Goal: Task Accomplishment & Management: Complete application form

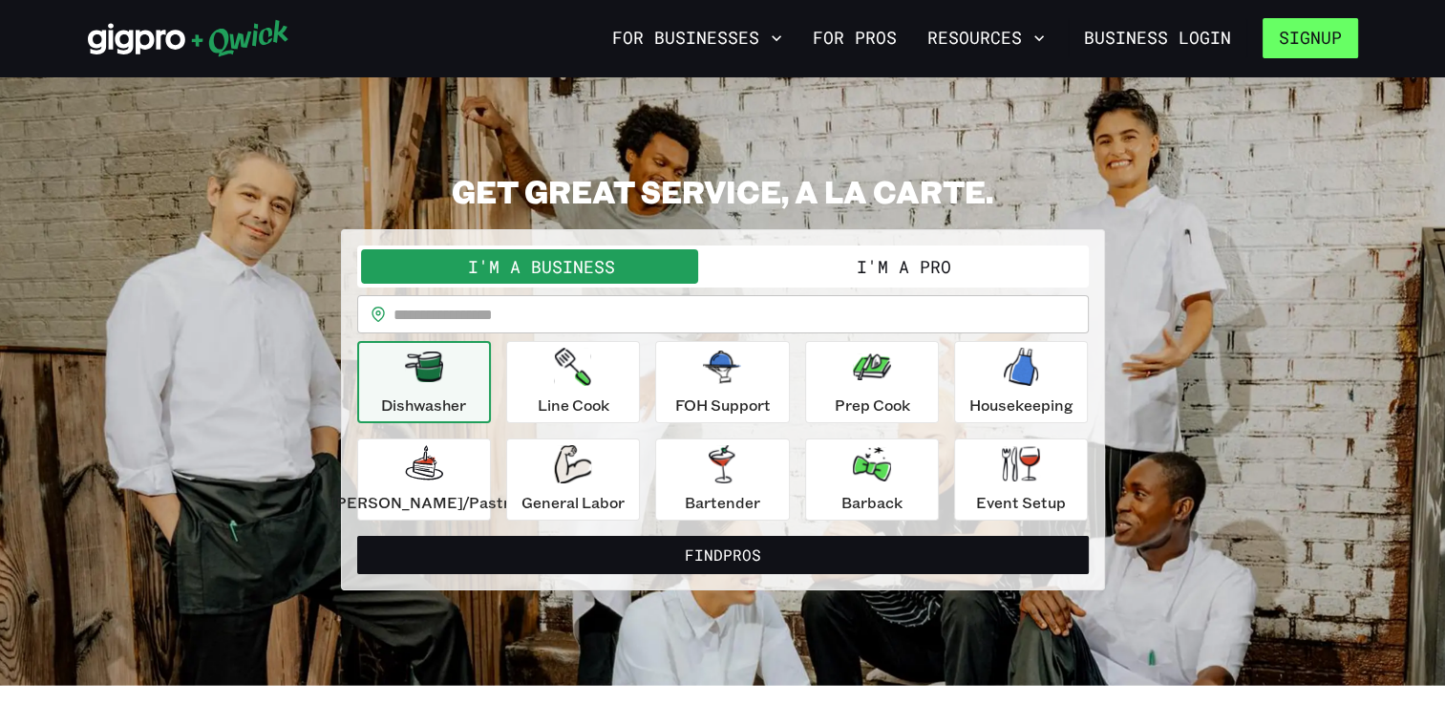
click at [1306, 57] on button "Signup" at bounding box center [1311, 38] width 96 height 40
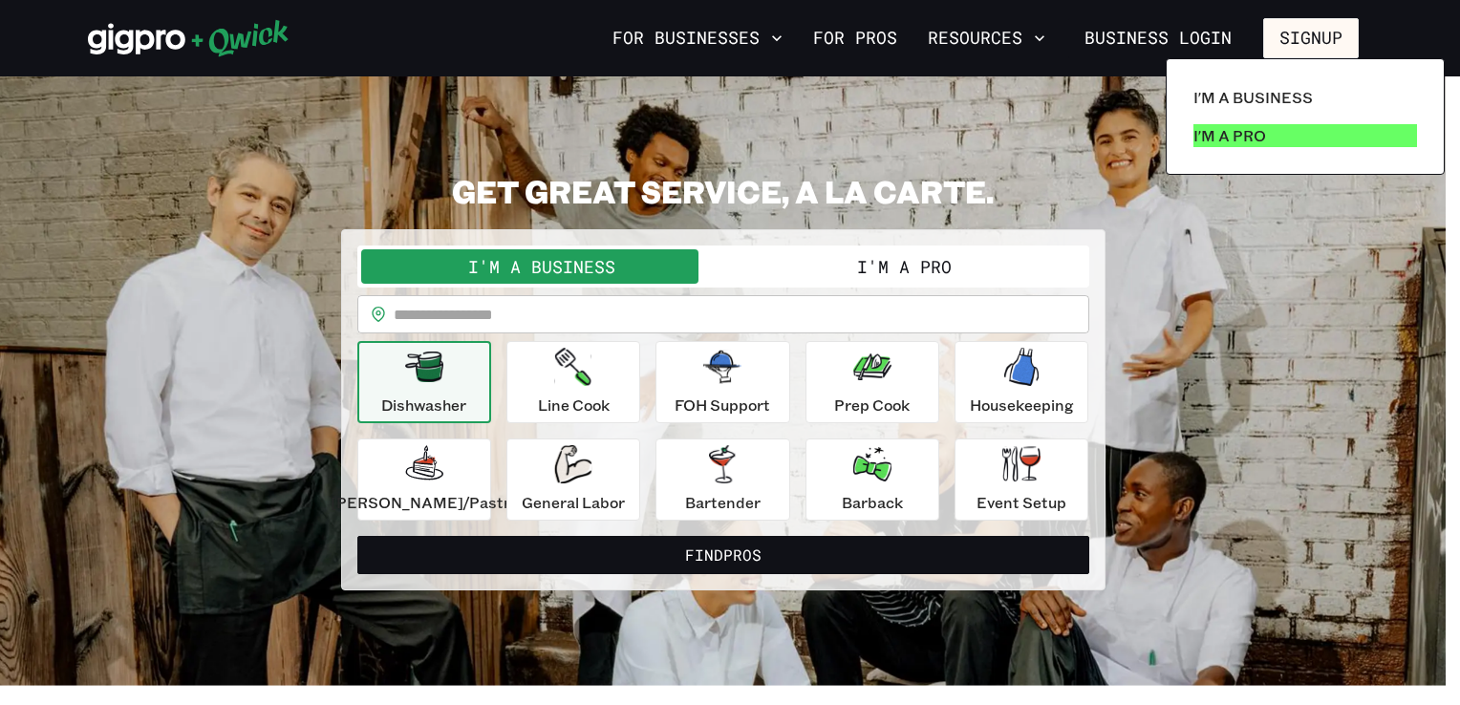
click at [1207, 130] on p "I'm a Pro" at bounding box center [1229, 135] width 73 height 23
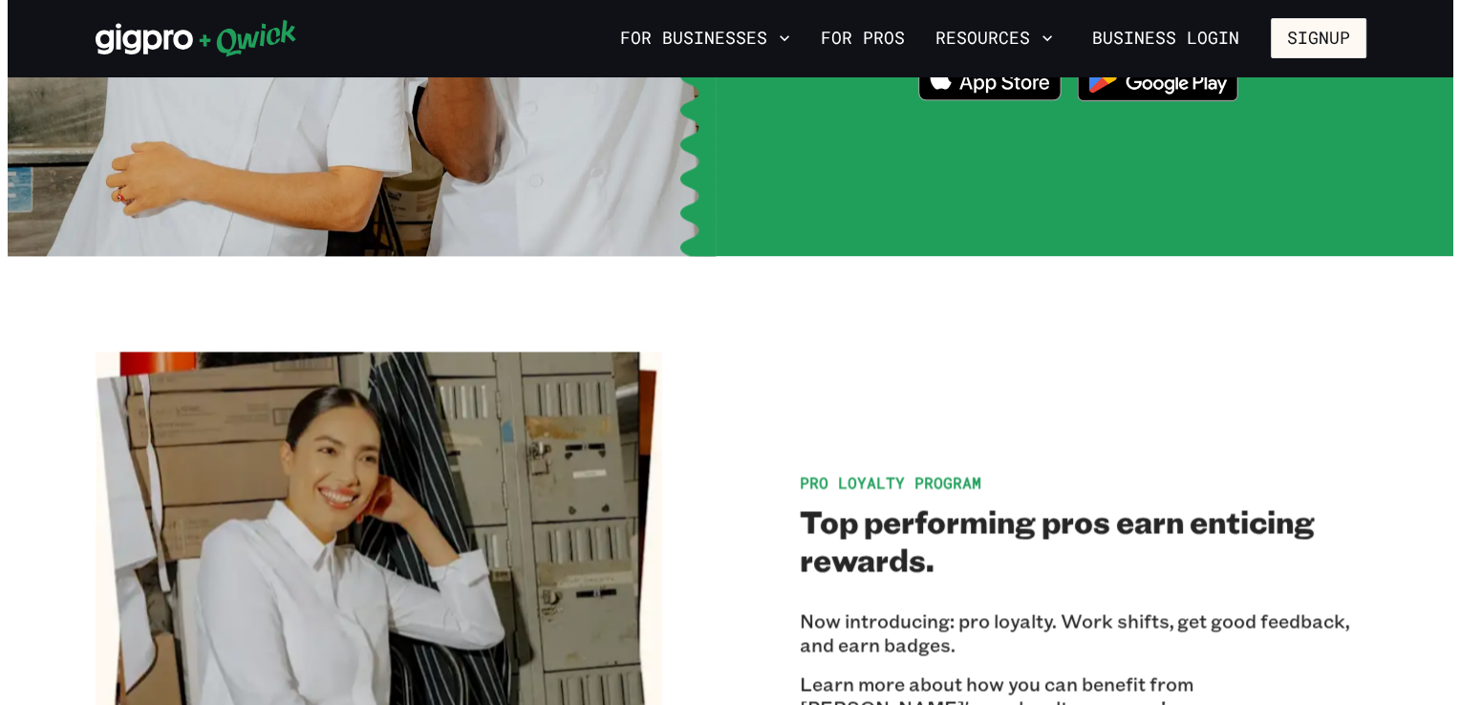
scroll to position [2846, 0]
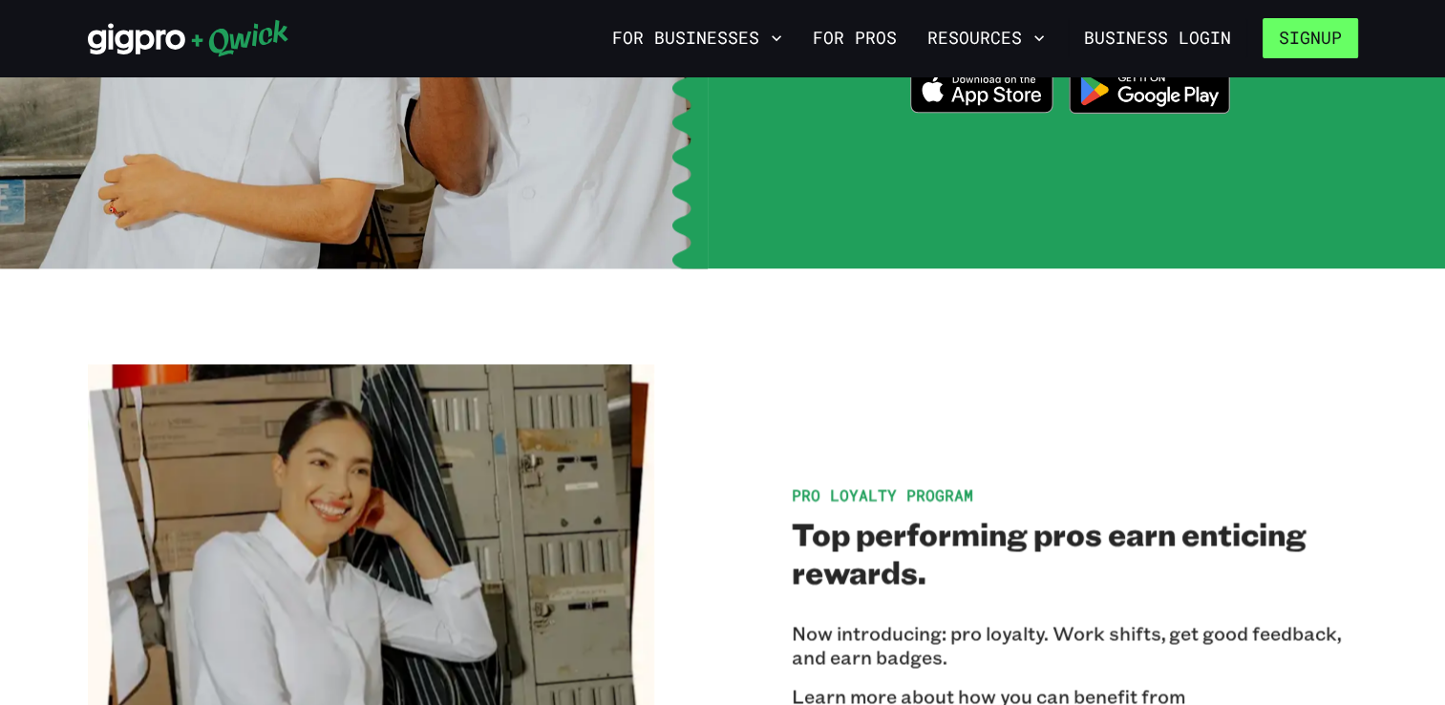
click at [1305, 32] on button "Signup" at bounding box center [1311, 38] width 96 height 40
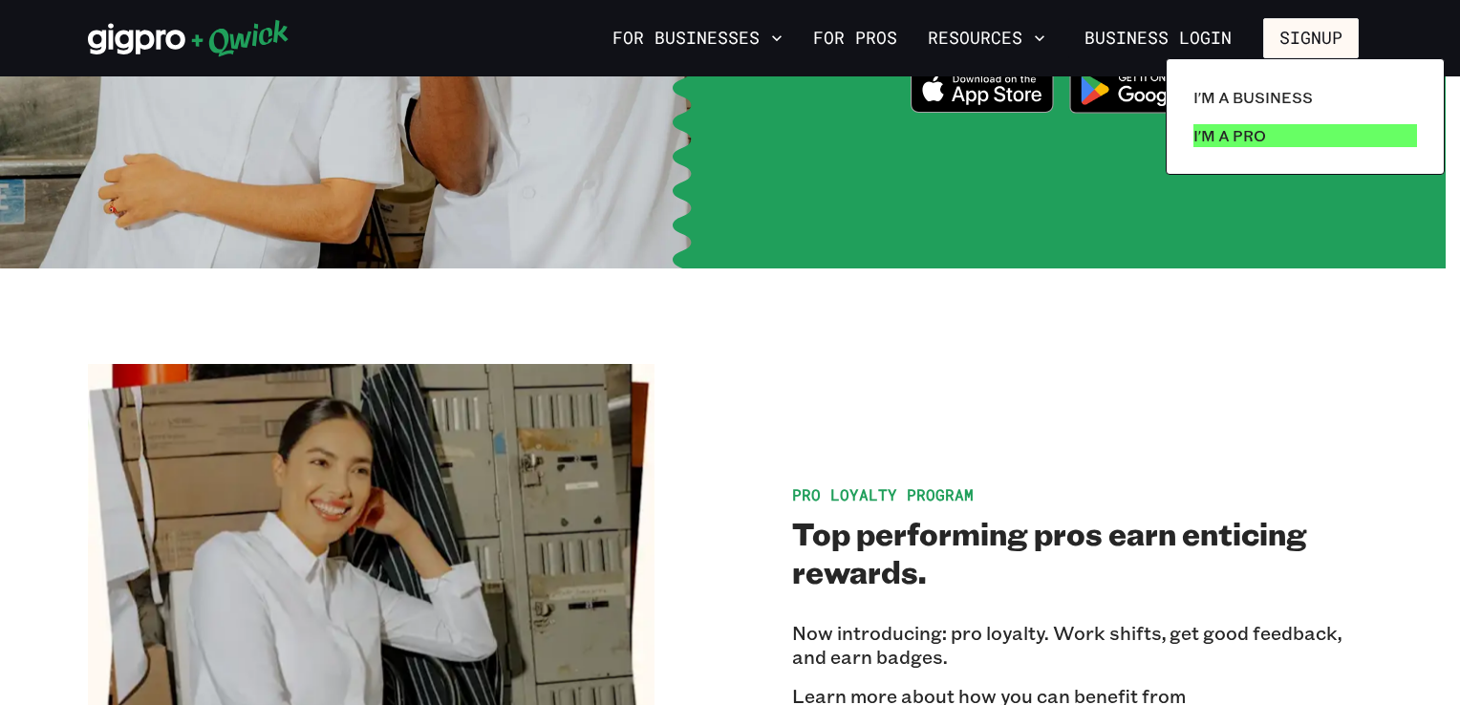
click at [1227, 126] on p "I'm a Pro" at bounding box center [1229, 135] width 73 height 23
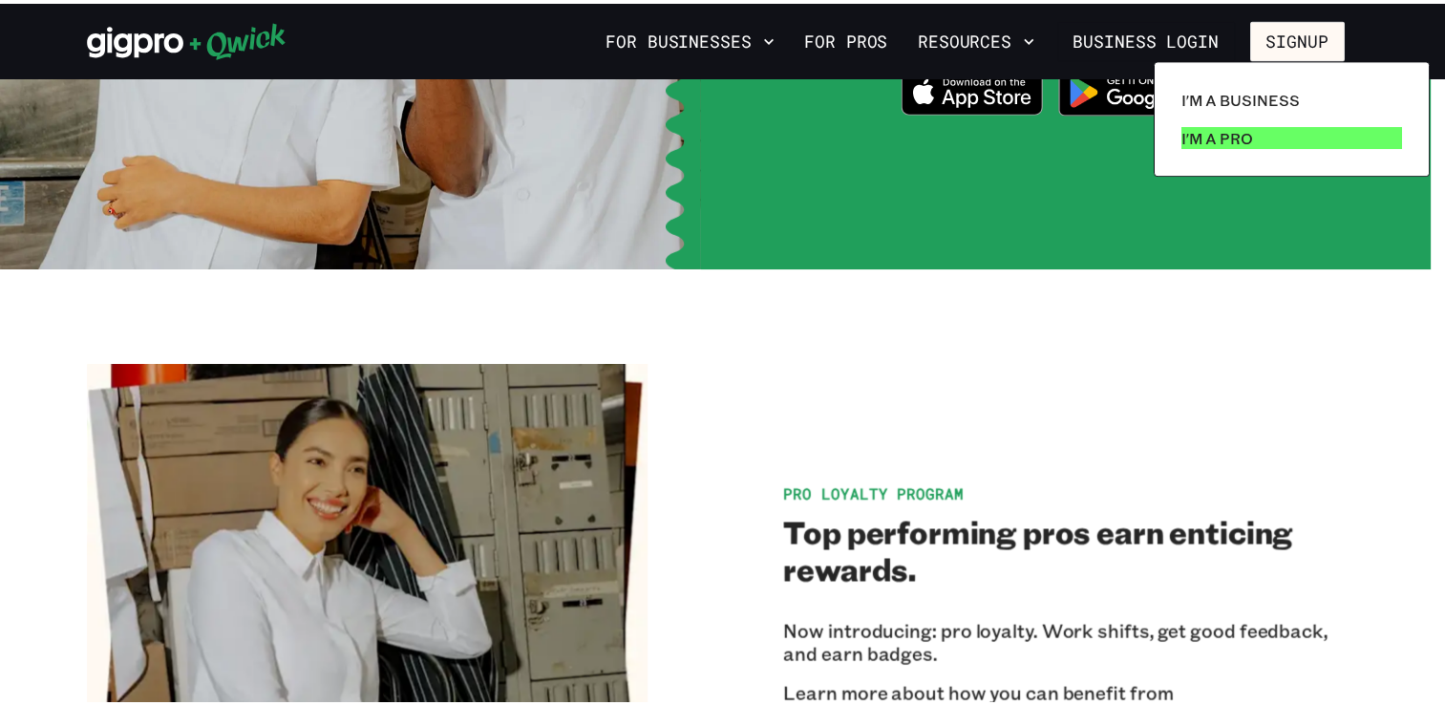
scroll to position [0, 0]
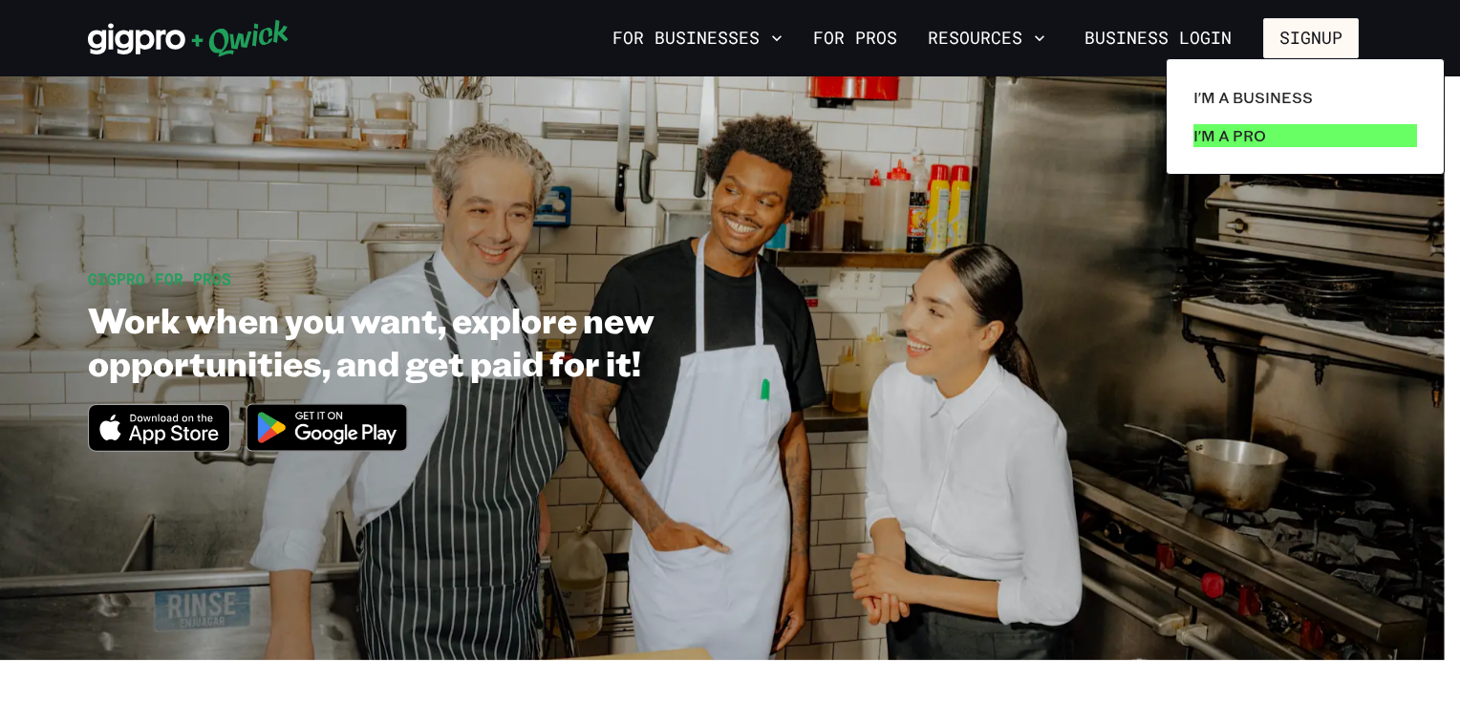
click at [1227, 139] on p "I'm a Pro" at bounding box center [1229, 135] width 73 height 23
click at [861, 44] on div at bounding box center [730, 352] width 1460 height 705
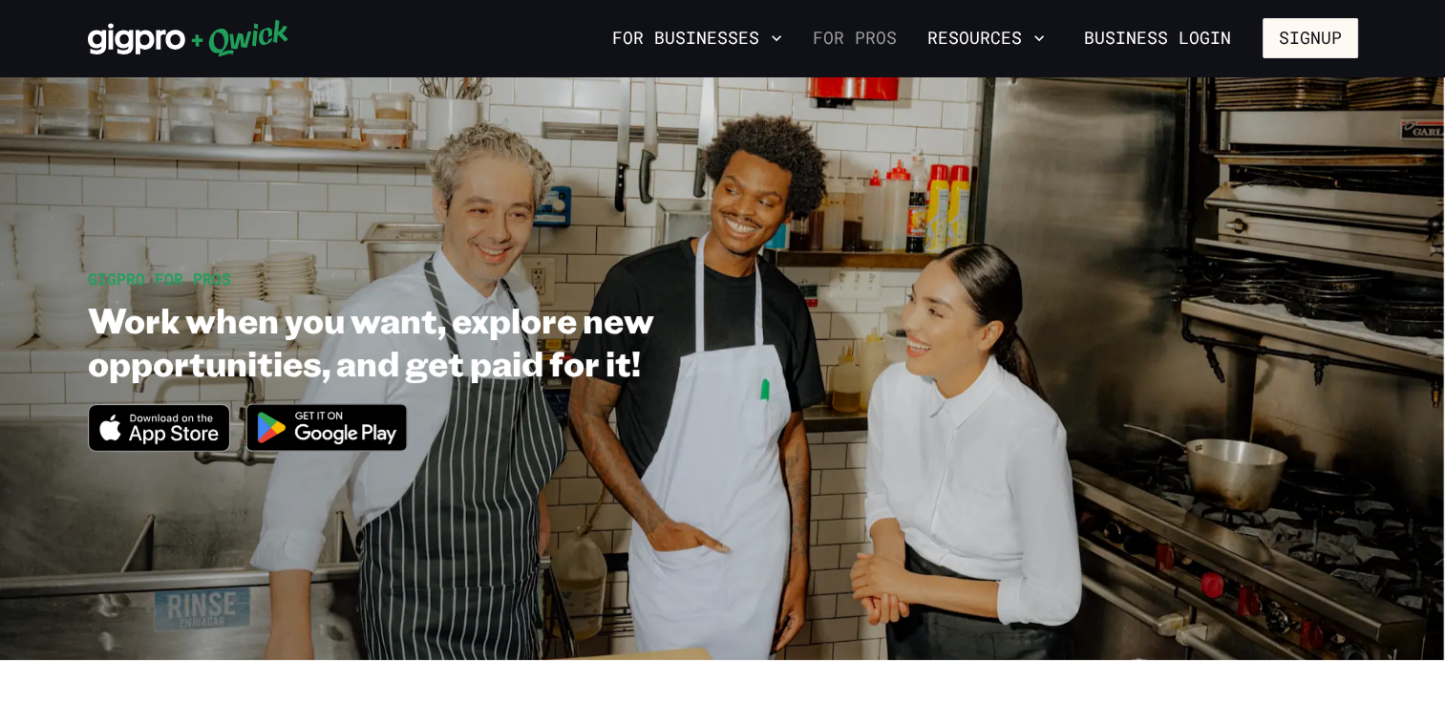
click at [861, 30] on link "For Pros" at bounding box center [854, 38] width 99 height 32
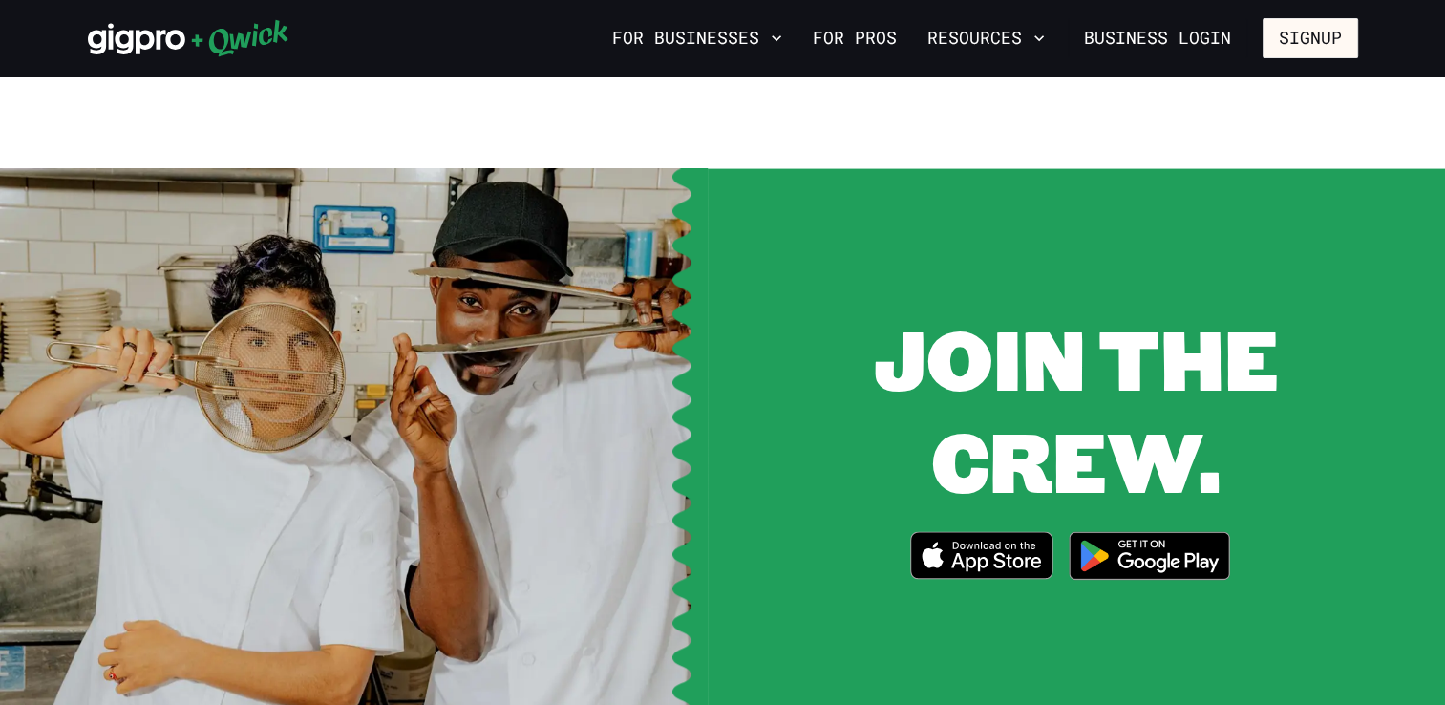
scroll to position [2427, 0]
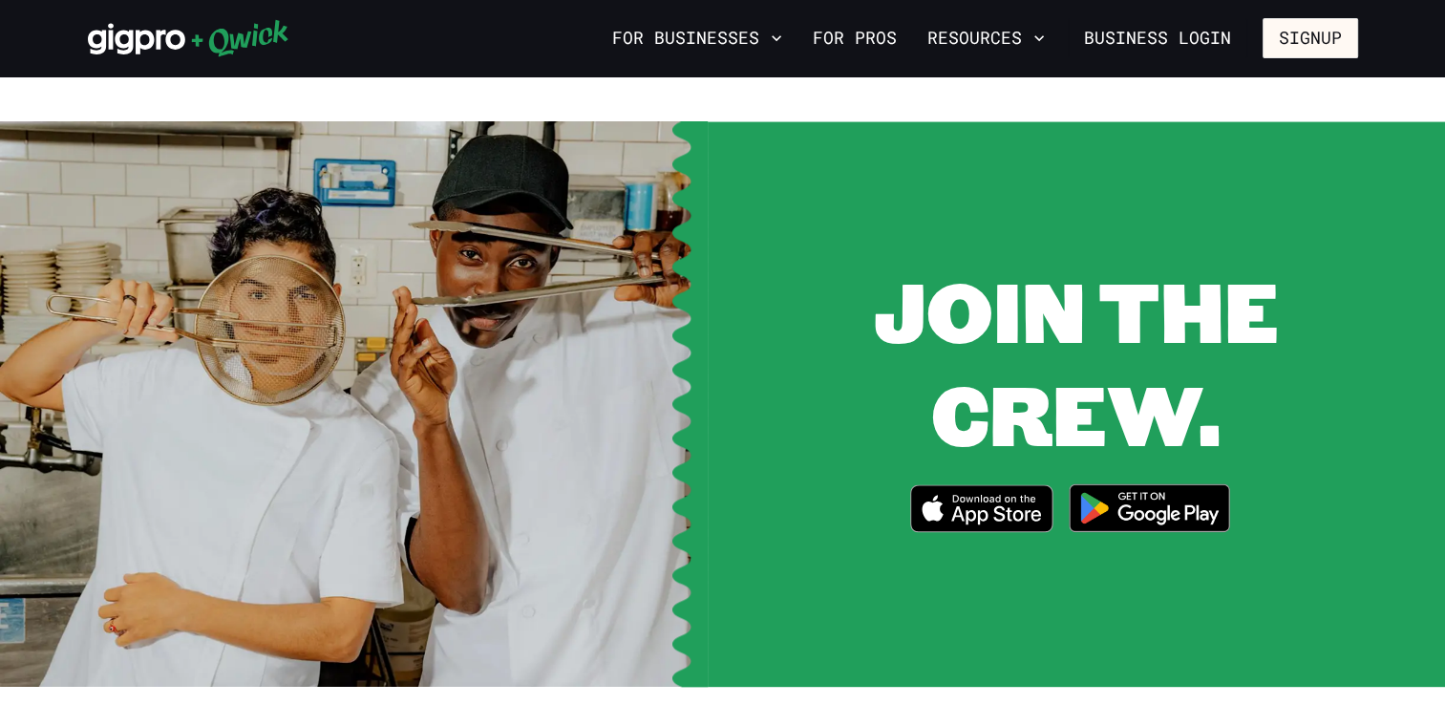
click at [1122, 472] on img at bounding box center [1149, 508] width 185 height 72
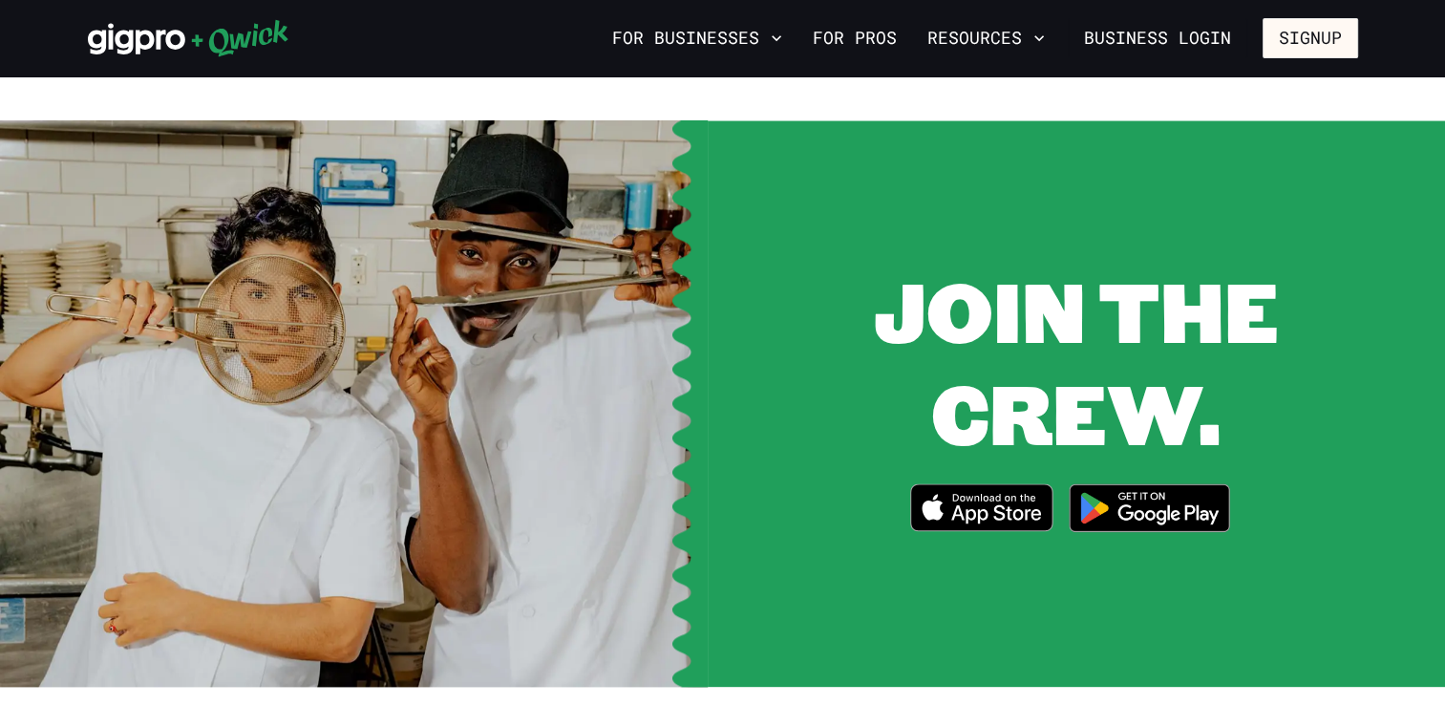
click at [1176, 472] on img at bounding box center [1149, 508] width 185 height 72
